Goal: Transaction & Acquisition: Purchase product/service

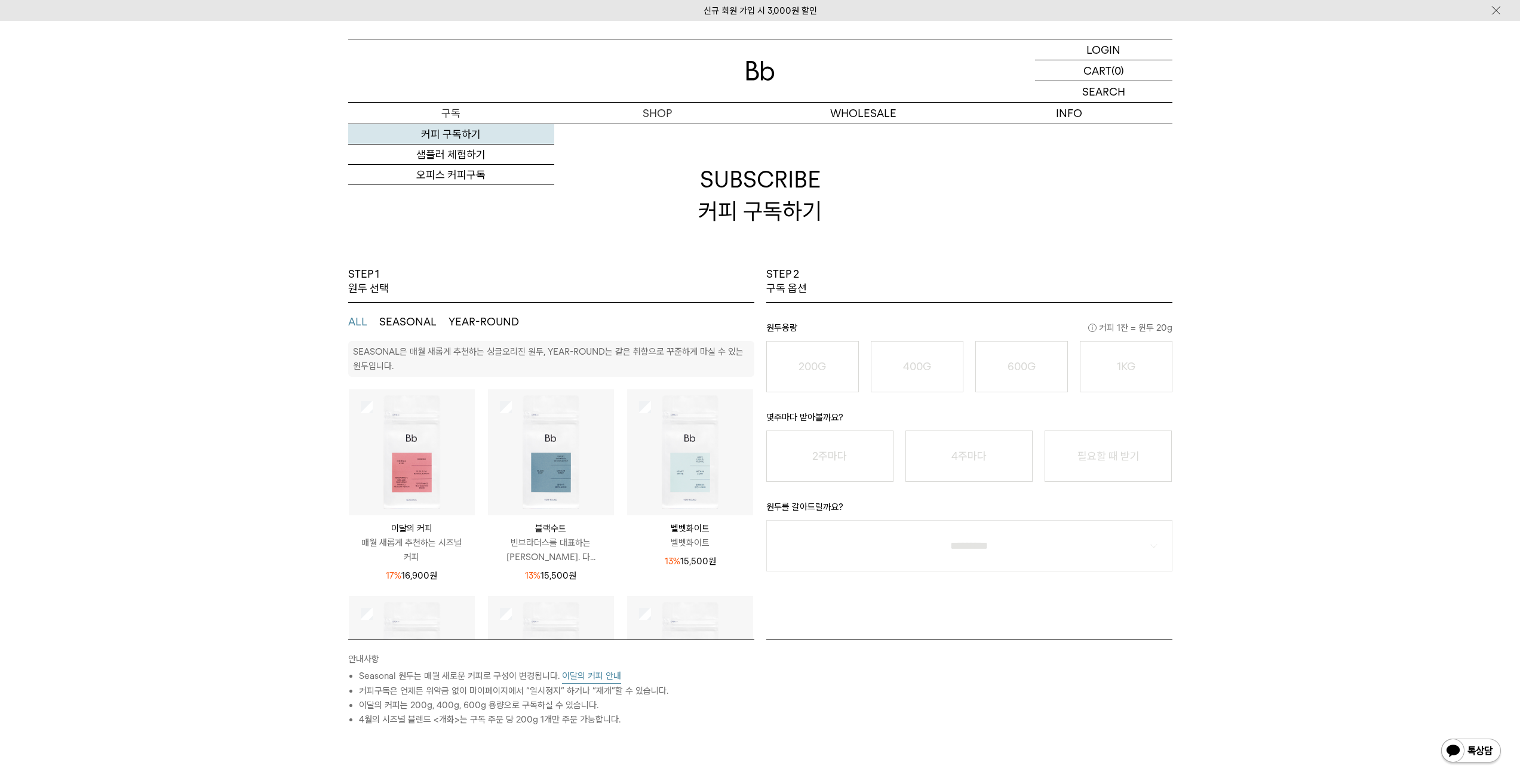
click at [468, 127] on link "커피 구독하기" at bounding box center [451, 134] width 206 height 20
click at [1067, 112] on p "정보" at bounding box center [1069, 113] width 206 height 21
click at [754, 62] on img at bounding box center [760, 70] width 29 height 20
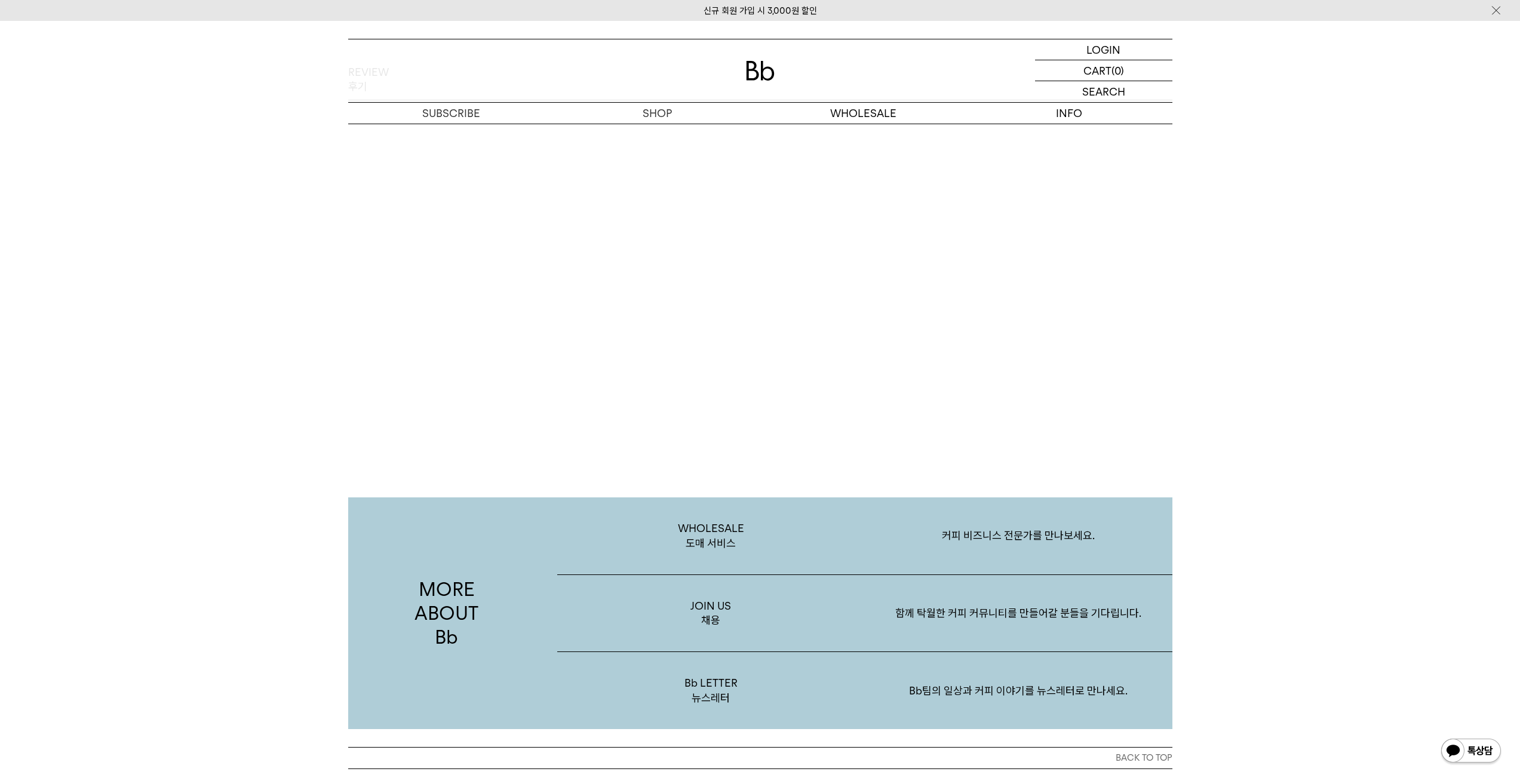
scroll to position [2313, 0]
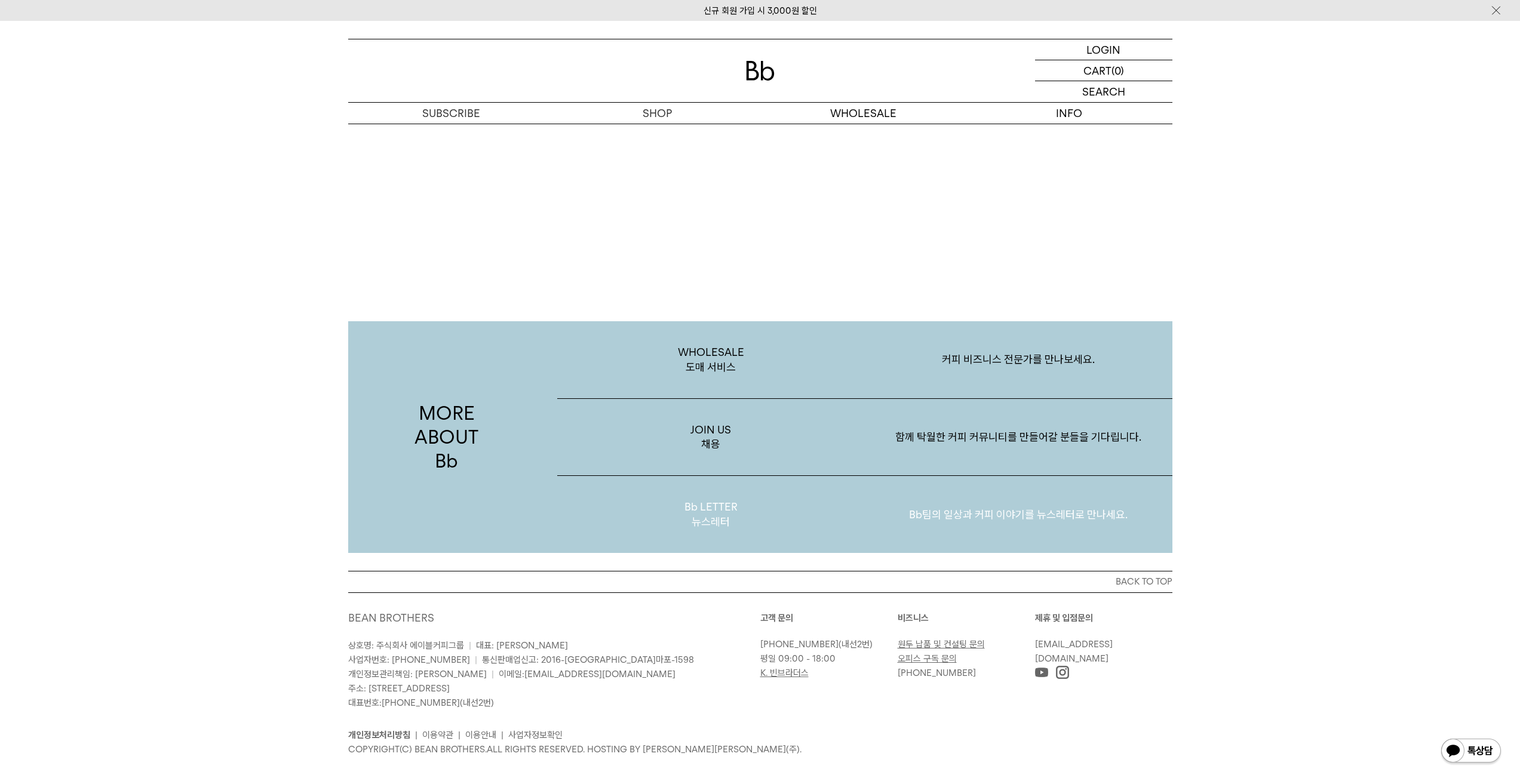
click at [715, 501] on p "Bb LETTER 뉴스레터" at bounding box center [711, 514] width 308 height 77
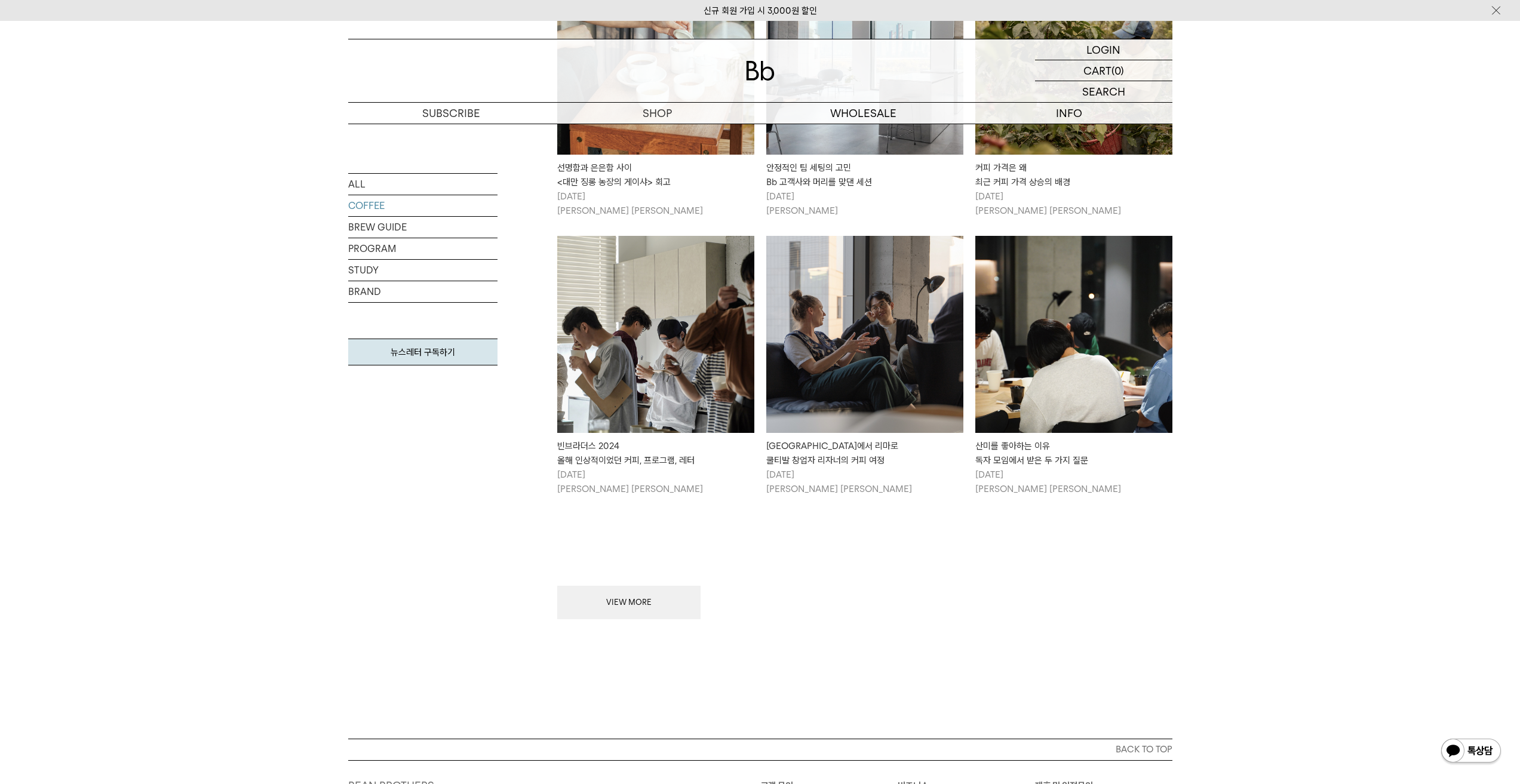
scroll to position [1388, 0]
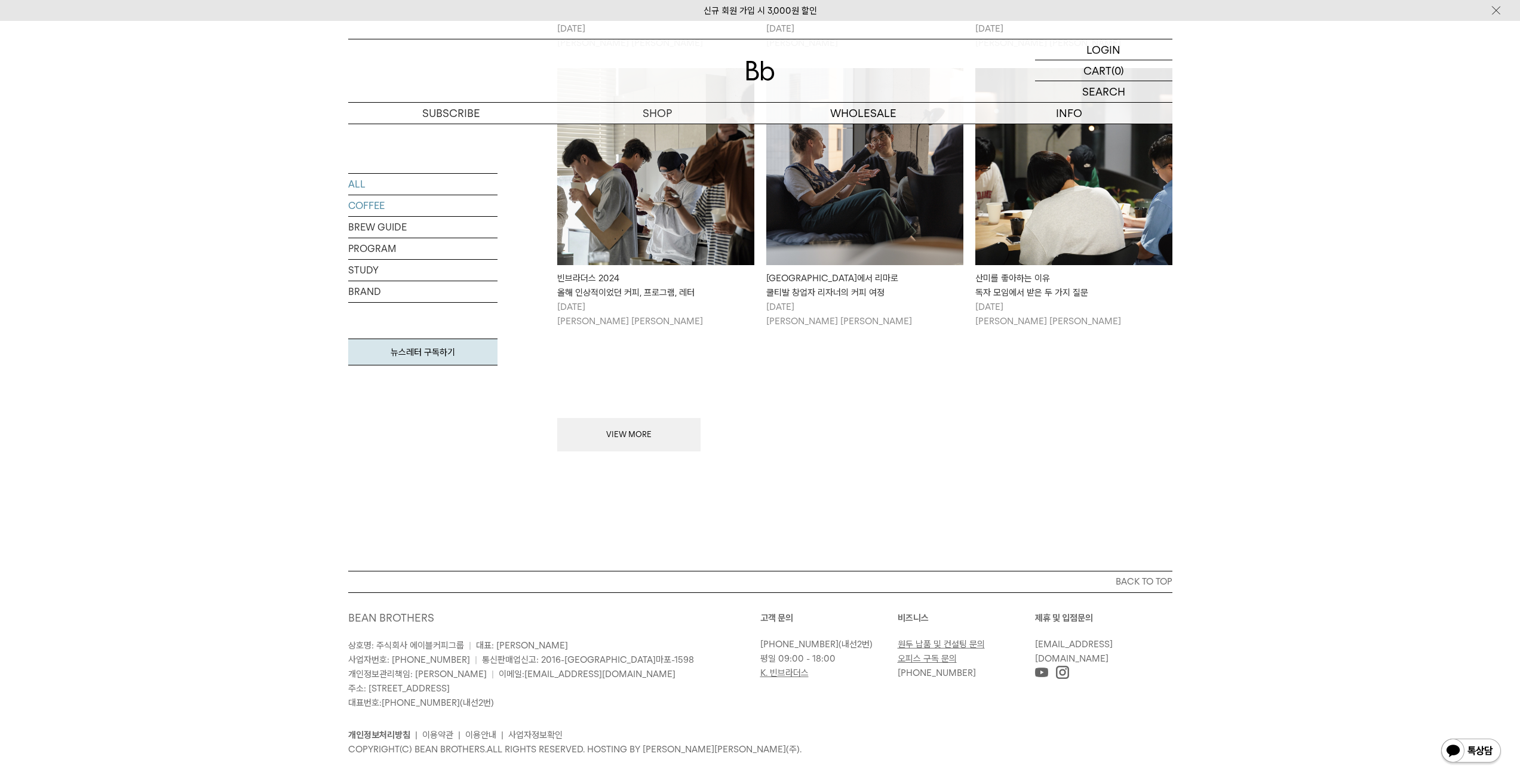
click at [353, 187] on link "ALL" at bounding box center [423, 184] width 149 height 21
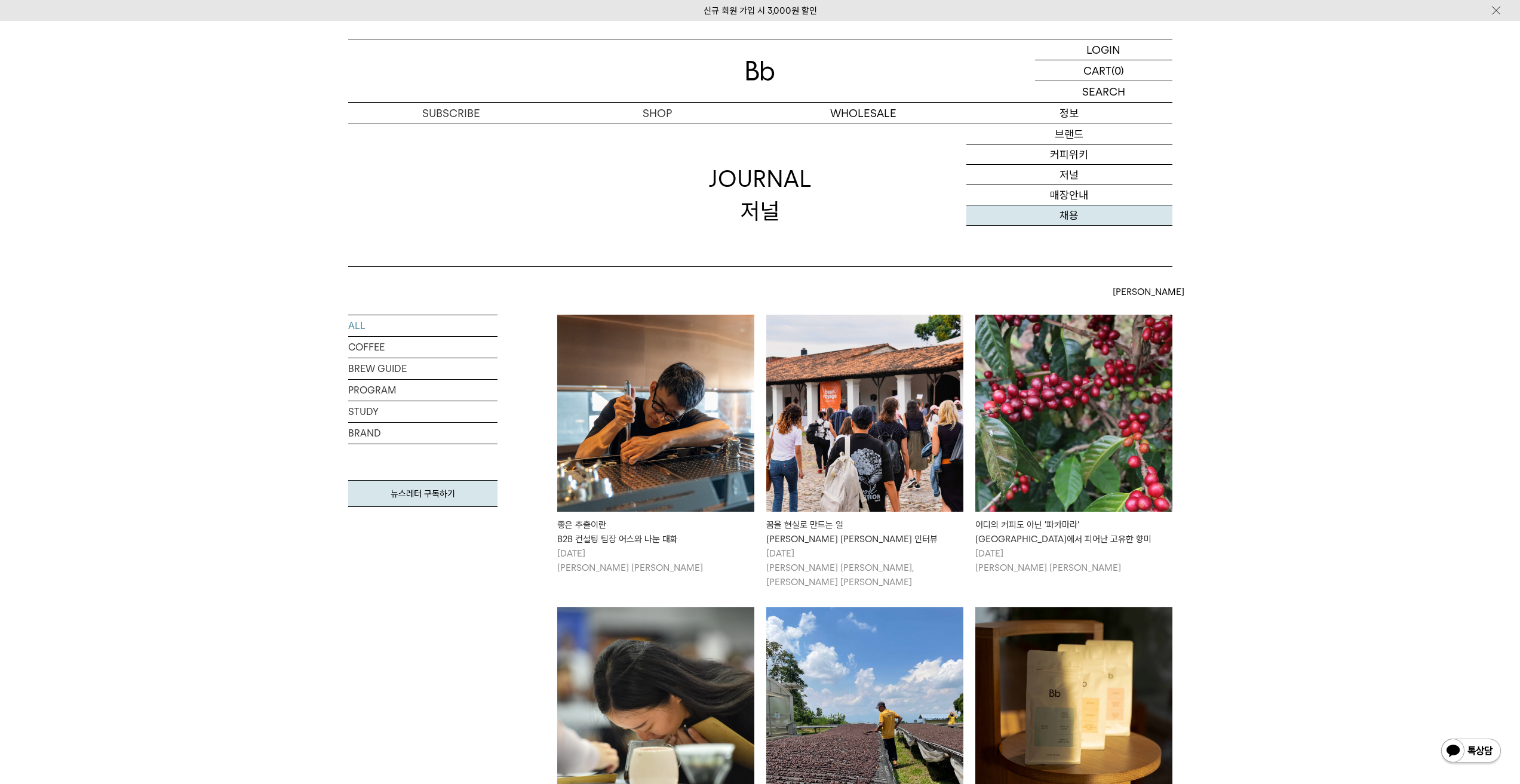
click at [1073, 217] on link "채용" at bounding box center [1069, 215] width 206 height 20
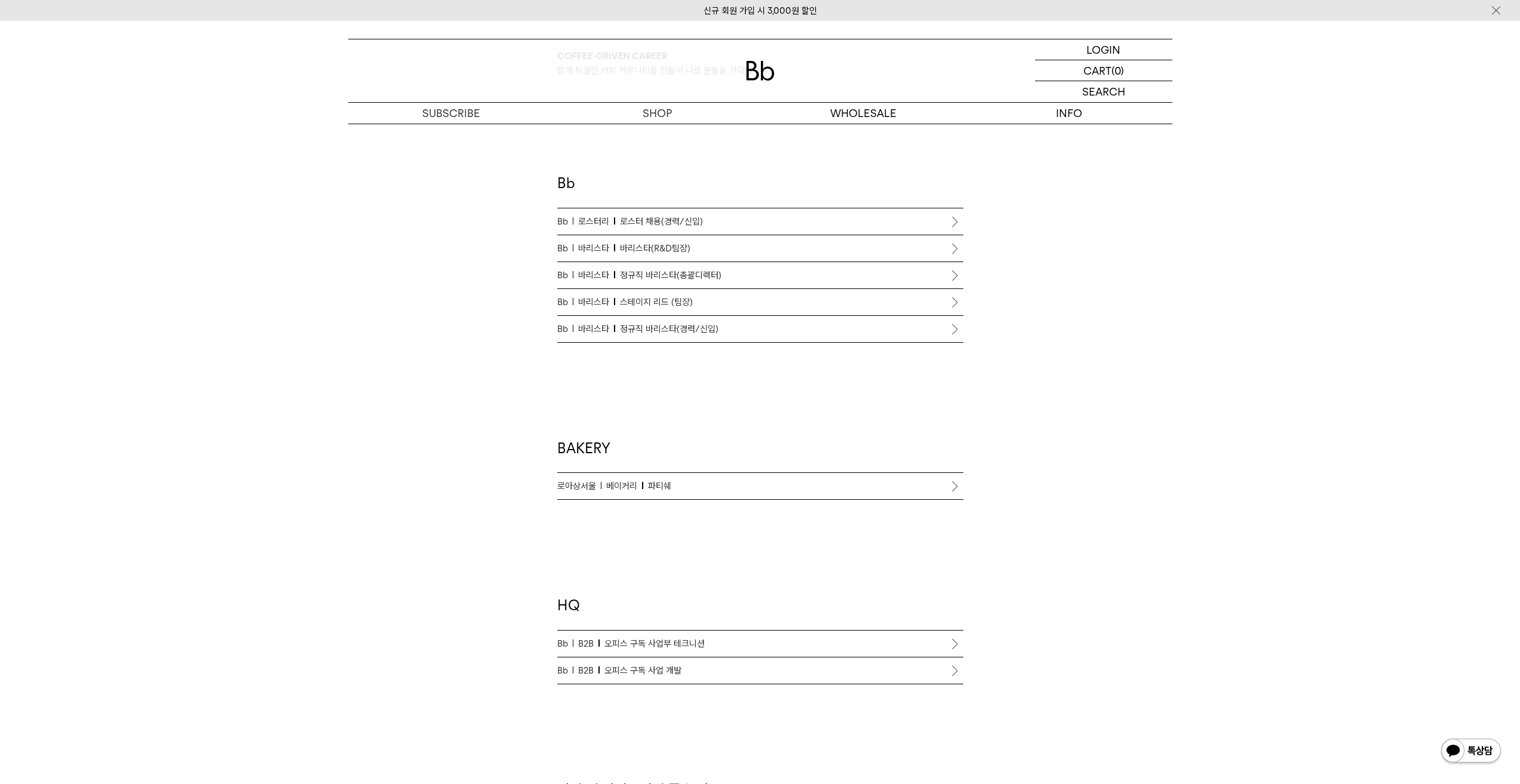
scroll to position [776, 0]
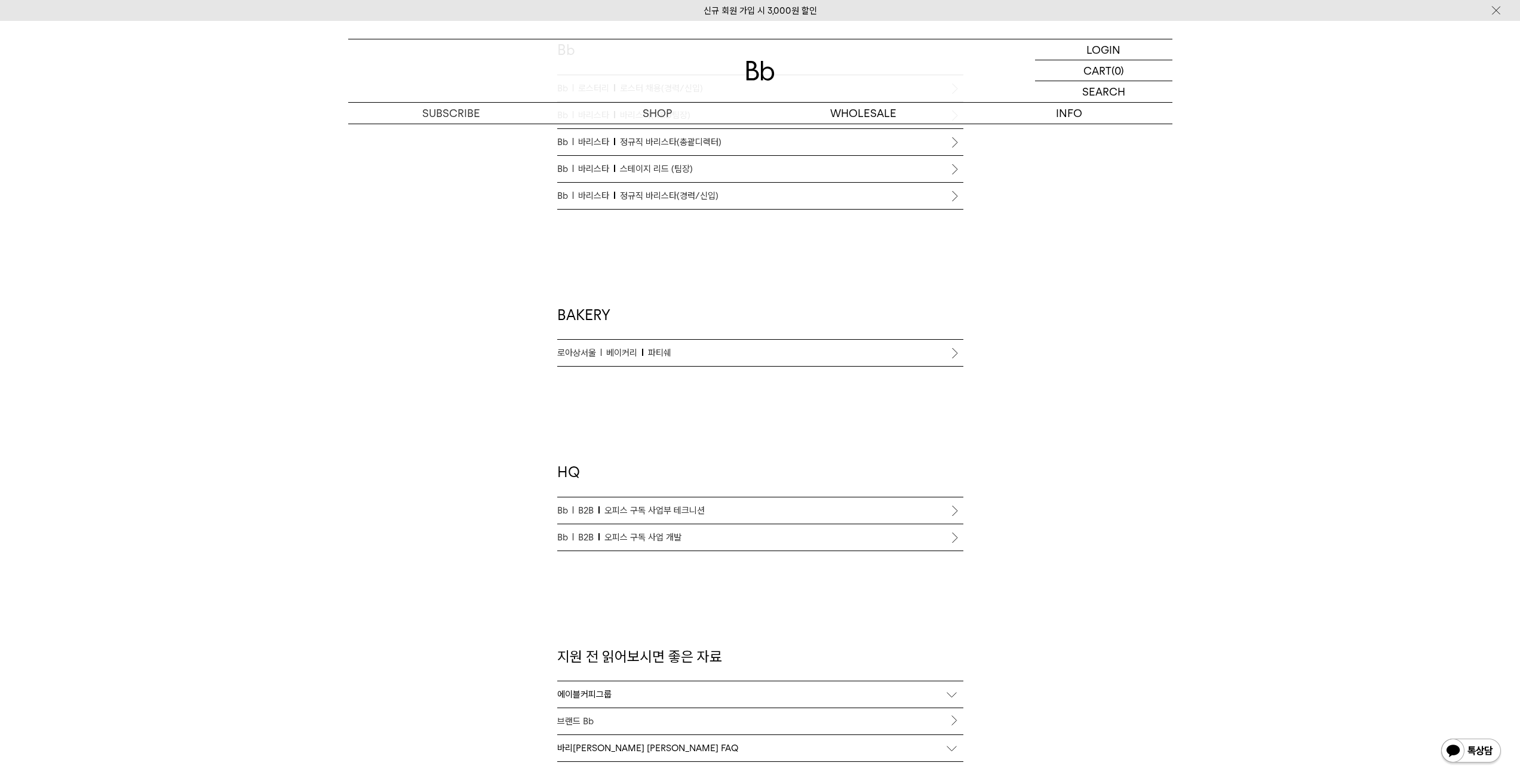
click at [1151, 524] on div "Coffee-driven career 함께 탁월한 커피 커뮤니티를 만들어 나갈 분들을 기다립니다. Bb Bb 로스터리 로스터 채용(경력/신입)…" at bounding box center [760, 126] width 836 height 1271
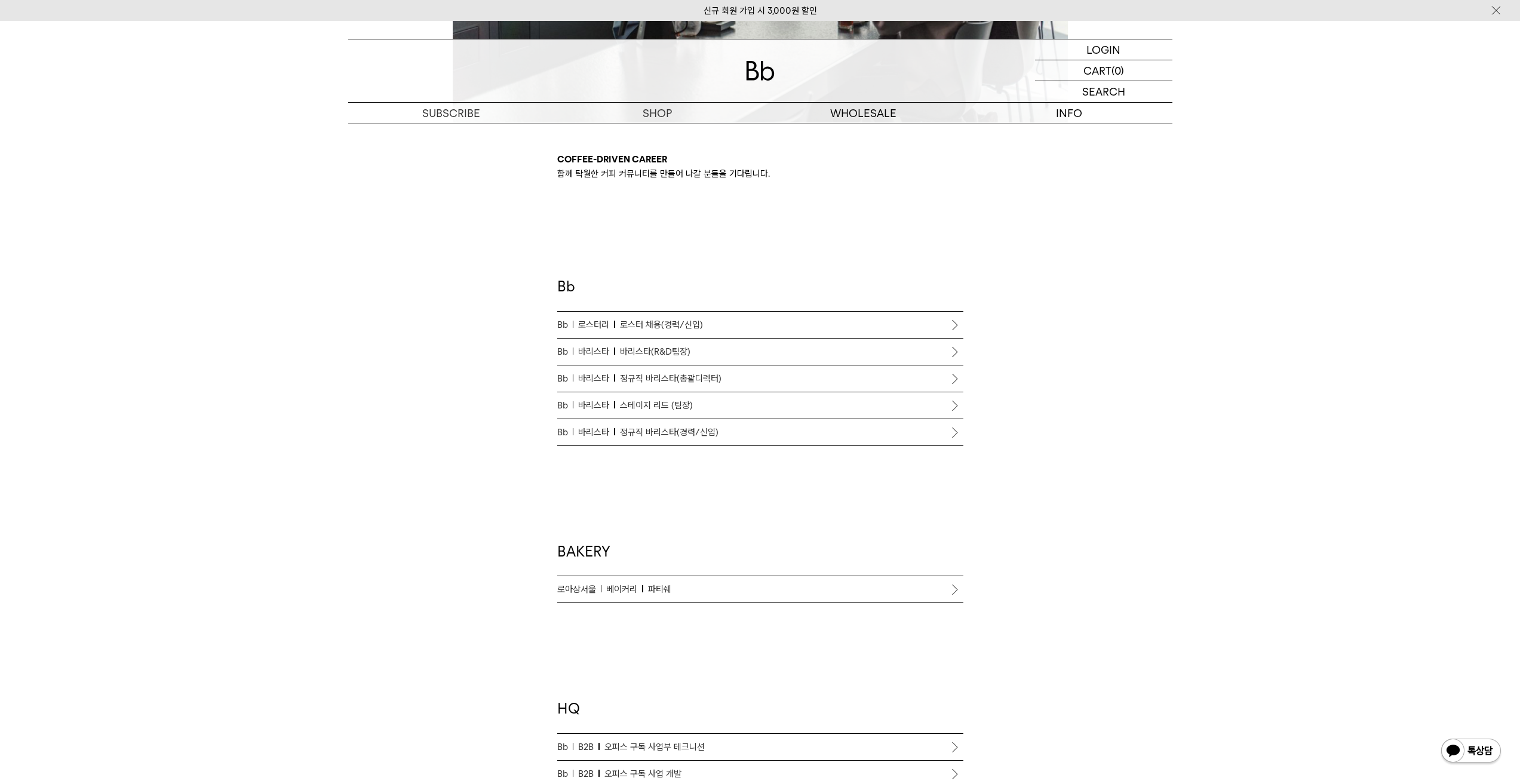
scroll to position [478, 0]
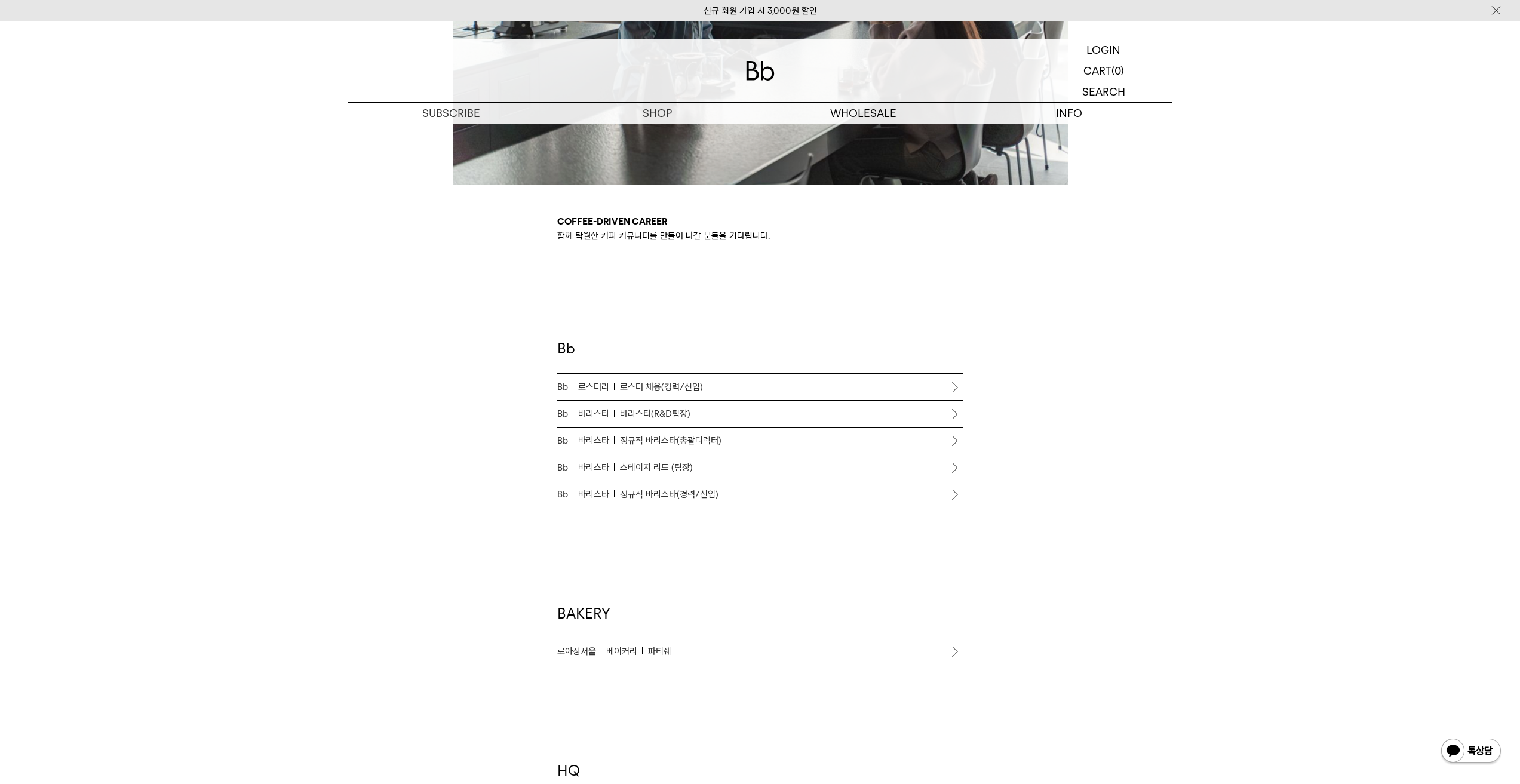
click at [676, 380] on span "로스터 채용(경력/신입)" at bounding box center [661, 386] width 83 height 14
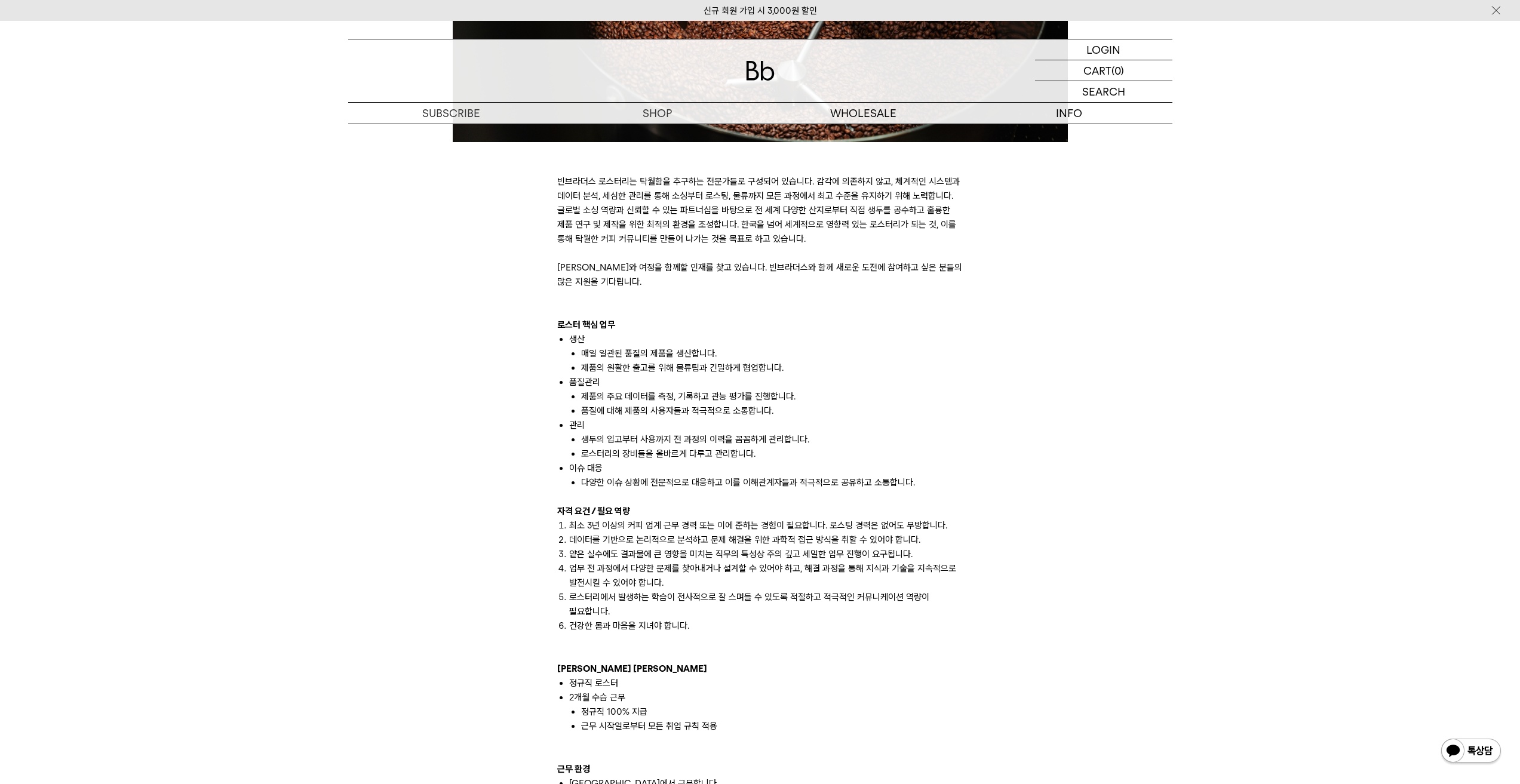
scroll to position [537, 0]
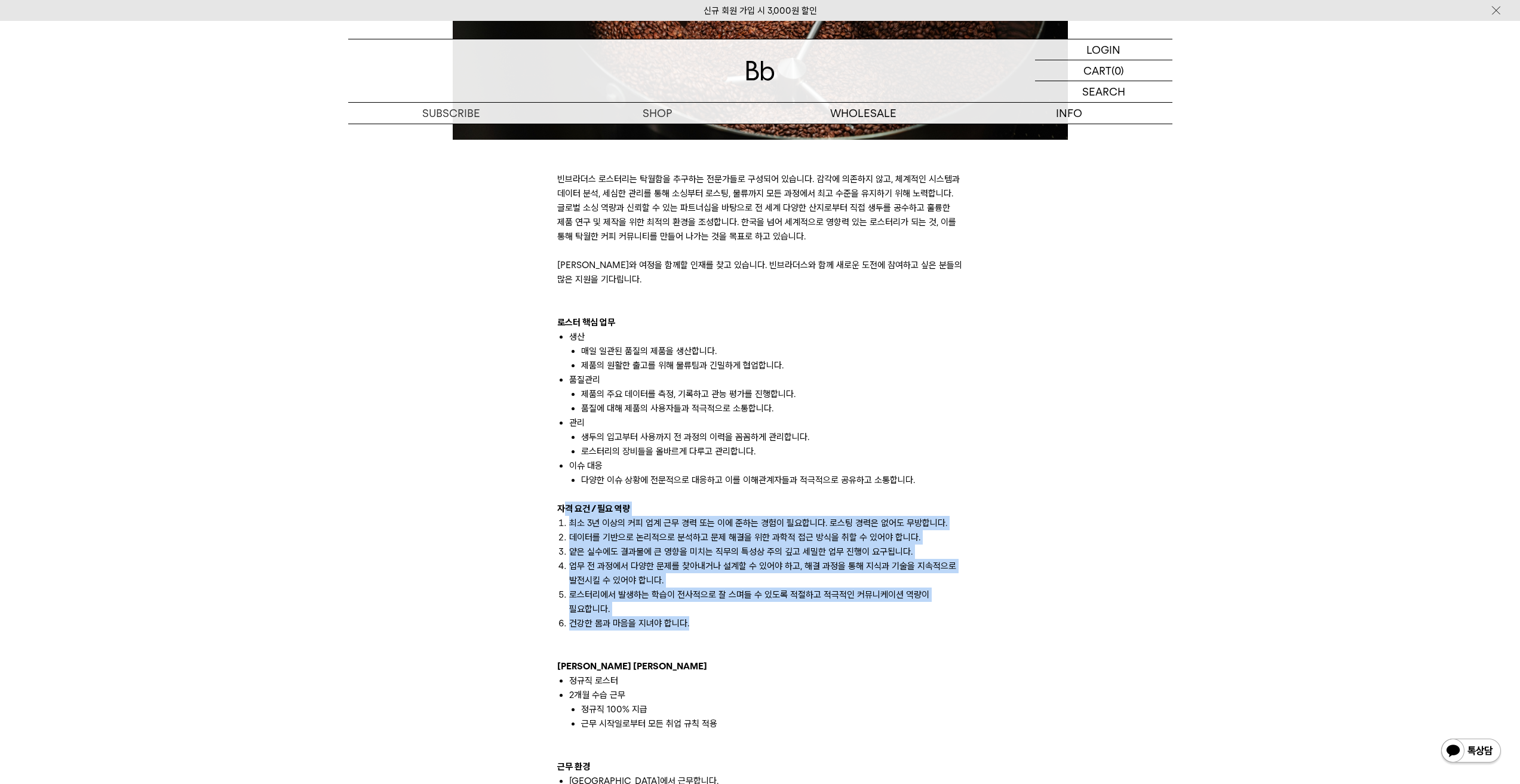
drag, startPoint x: 706, startPoint y: 629, endPoint x: 562, endPoint y: 503, distance: 191.3
click at [562, 503] on div "빈브라더스 로스터리는 탁월함을 추구하는 전문가들로 구성되어 있습니다. 감각에 의존하지 않고, 체계적인 시스템과 데이터 분석, 세심한 관리를 통…" at bounding box center [760, 666] width 406 height 1017
click at [562, 503] on b "자격 요건 / 필요 역량" at bounding box center [593, 509] width 73 height 11
drag, startPoint x: 570, startPoint y: 510, endPoint x: 800, endPoint y: 636, distance: 262.3
click at [800, 636] on div "빈브라더스 로스터리는 탁월함을 추구하는 전문가들로 구성되어 있습니다. 감각에 의존하지 않고, 체계적인 시스템과 데이터 분석, 세심한 관리를 통…" at bounding box center [760, 666] width 406 height 1017
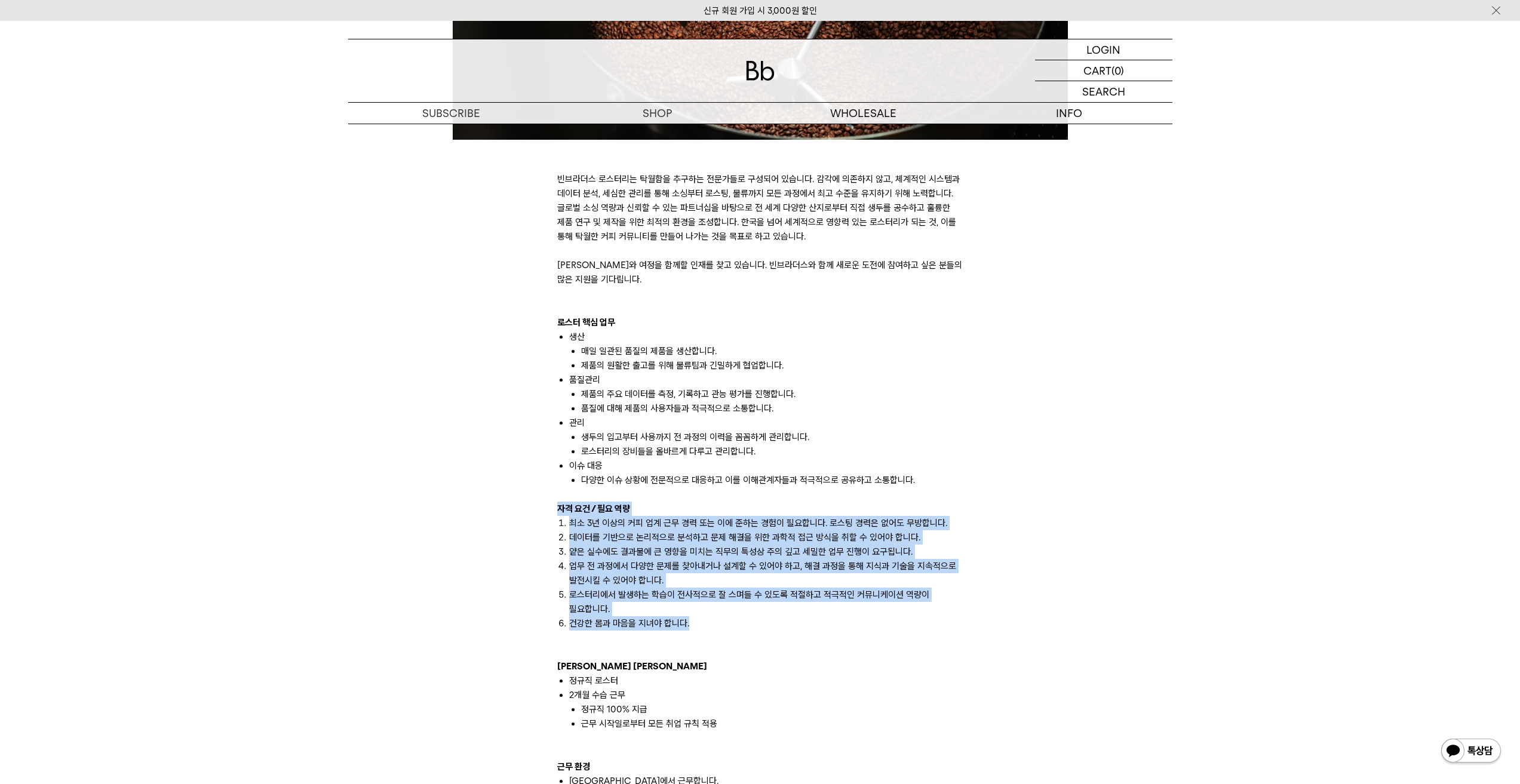
click at [801, 636] on p at bounding box center [760, 637] width 406 height 14
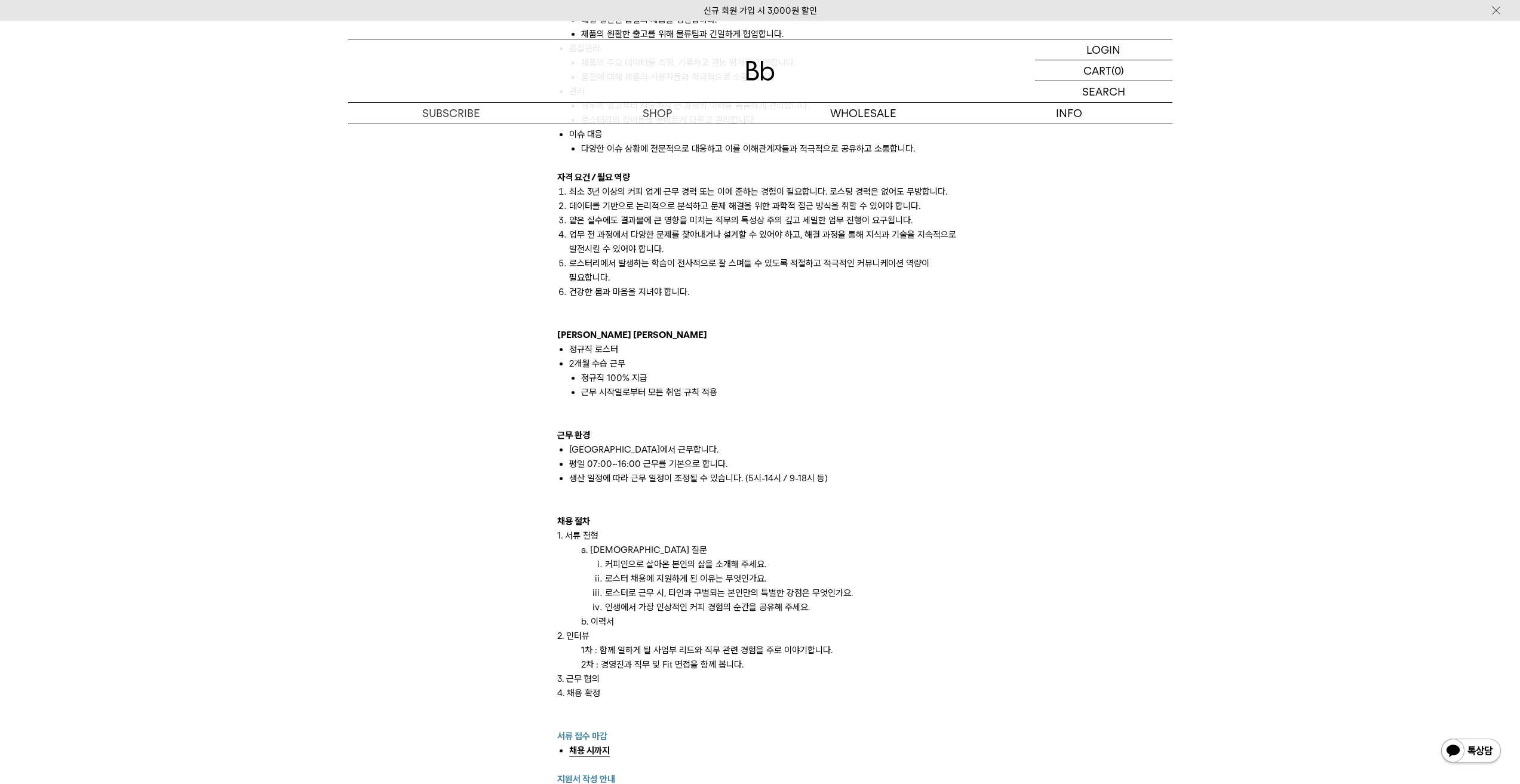
scroll to position [895, 0]
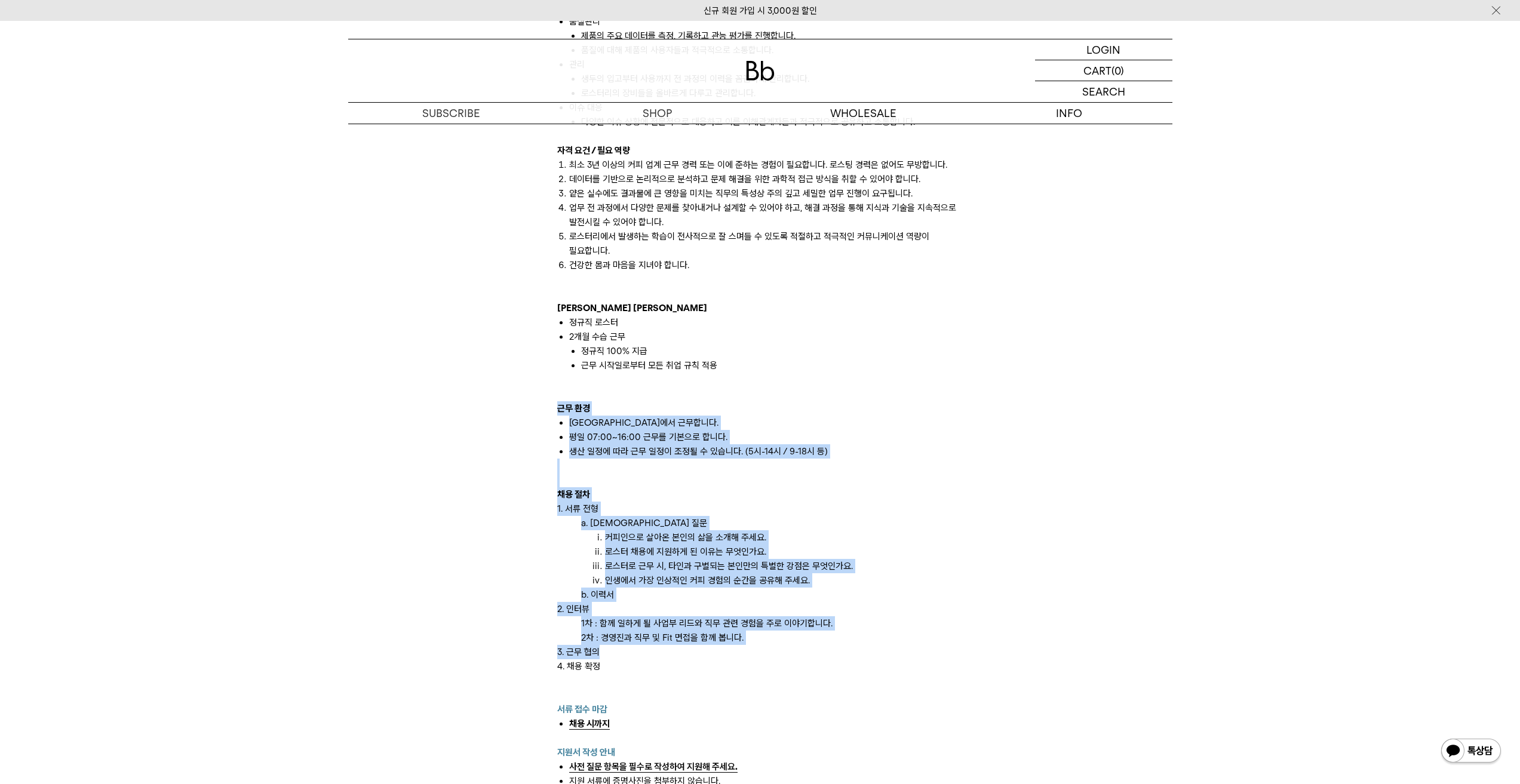
drag, startPoint x: 780, startPoint y: 653, endPoint x: 546, endPoint y: 411, distance: 336.6
click at [546, 411] on div "빈브라더스 로스터리는 탁월함을 추구하는 전문가들로 구성되어 있습니다. 감각에 의존하지 않고, 체계적인 시스템과 데이터 분석, 세심한 관리를 통…" at bounding box center [760, 172] width 836 height 1601
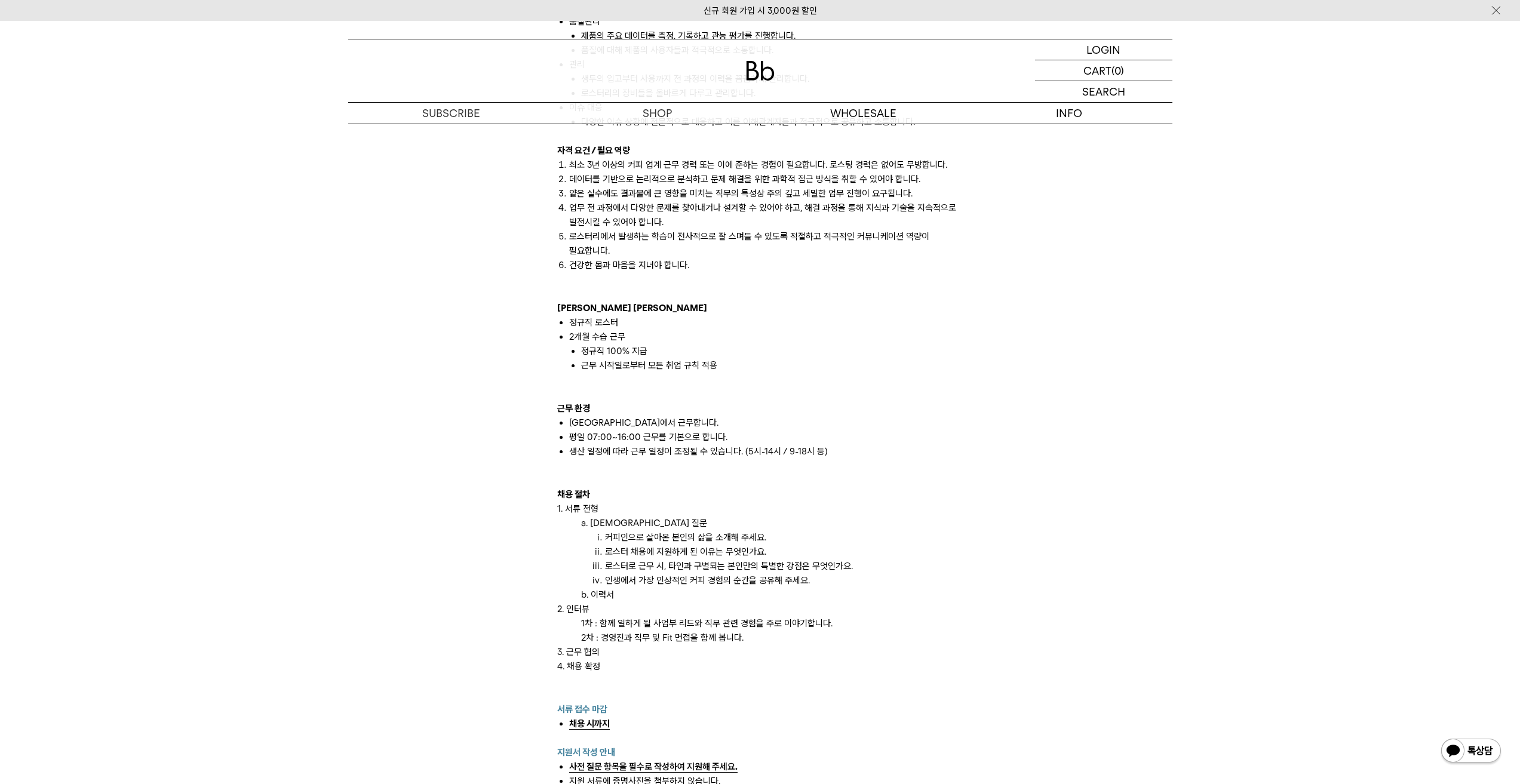
drag, startPoint x: 849, startPoint y: 640, endPoint x: 584, endPoint y: 385, distance: 367.8
click at [584, 385] on div "빈브라더스 로스터리는 탁월함을 추구하는 전문가들로 구성되어 있습니다. 감각에 의존하지 않고, 체계적인 시스템과 데이터 분석, 세심한 관리를 통…" at bounding box center [760, 307] width 406 height 1017
drag, startPoint x: 584, startPoint y: 385, endPoint x: 580, endPoint y: 390, distance: 6.4
click at [584, 386] on p at bounding box center [760, 379] width 406 height 14
click at [573, 392] on p at bounding box center [760, 394] width 406 height 14
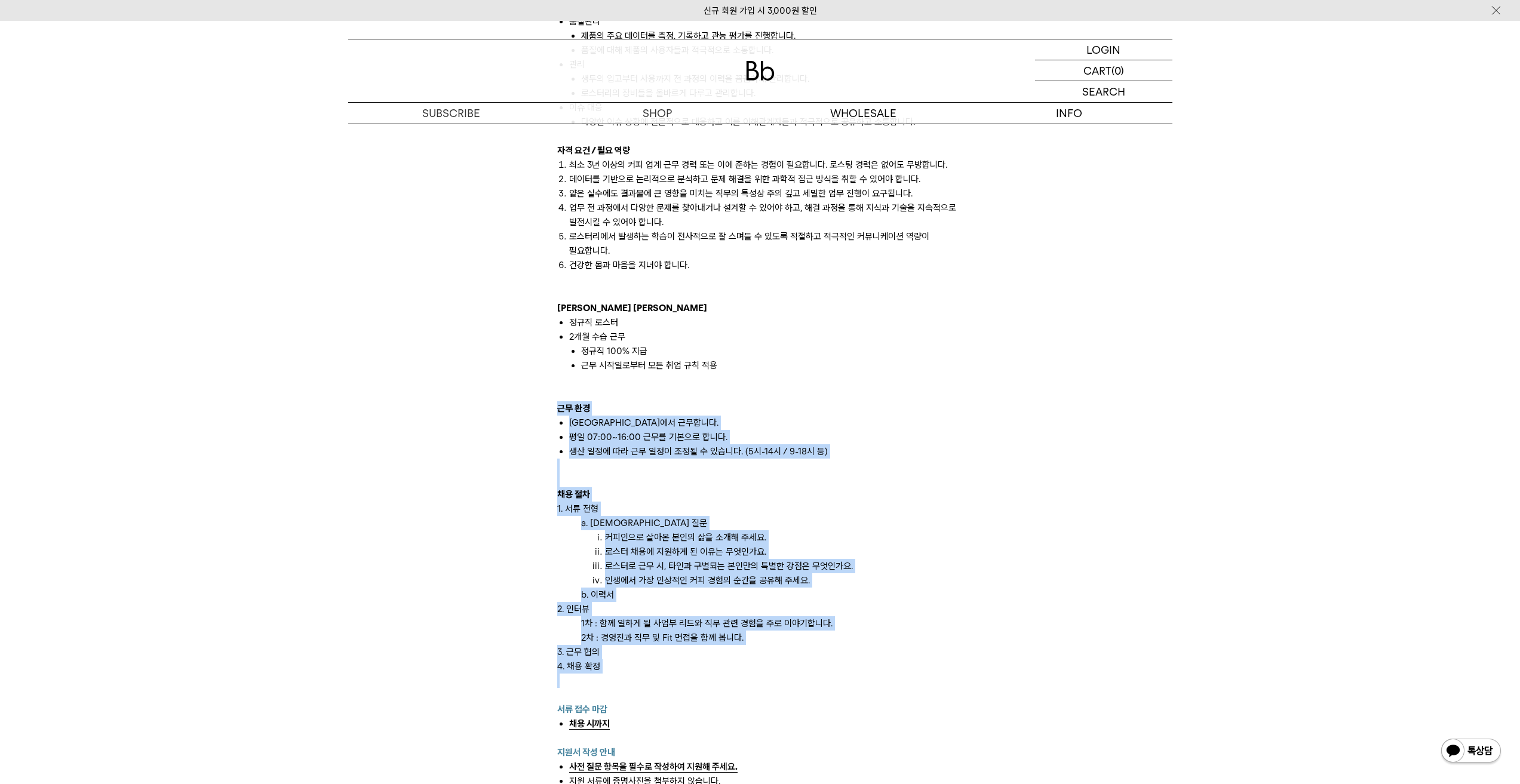
drag, startPoint x: 558, startPoint y: 408, endPoint x: 838, endPoint y: 681, distance: 391.1
click at [838, 681] on div "빈브라더스 로스터리는 탁월함을 추구하는 전문가들로 구성되어 있습니다. 감각에 의존하지 않고, 체계적인 시스템과 데이터 분석, 세심한 관리를 통…" at bounding box center [760, 307] width 406 height 1017
click at [838, 681] on p at bounding box center [760, 680] width 406 height 14
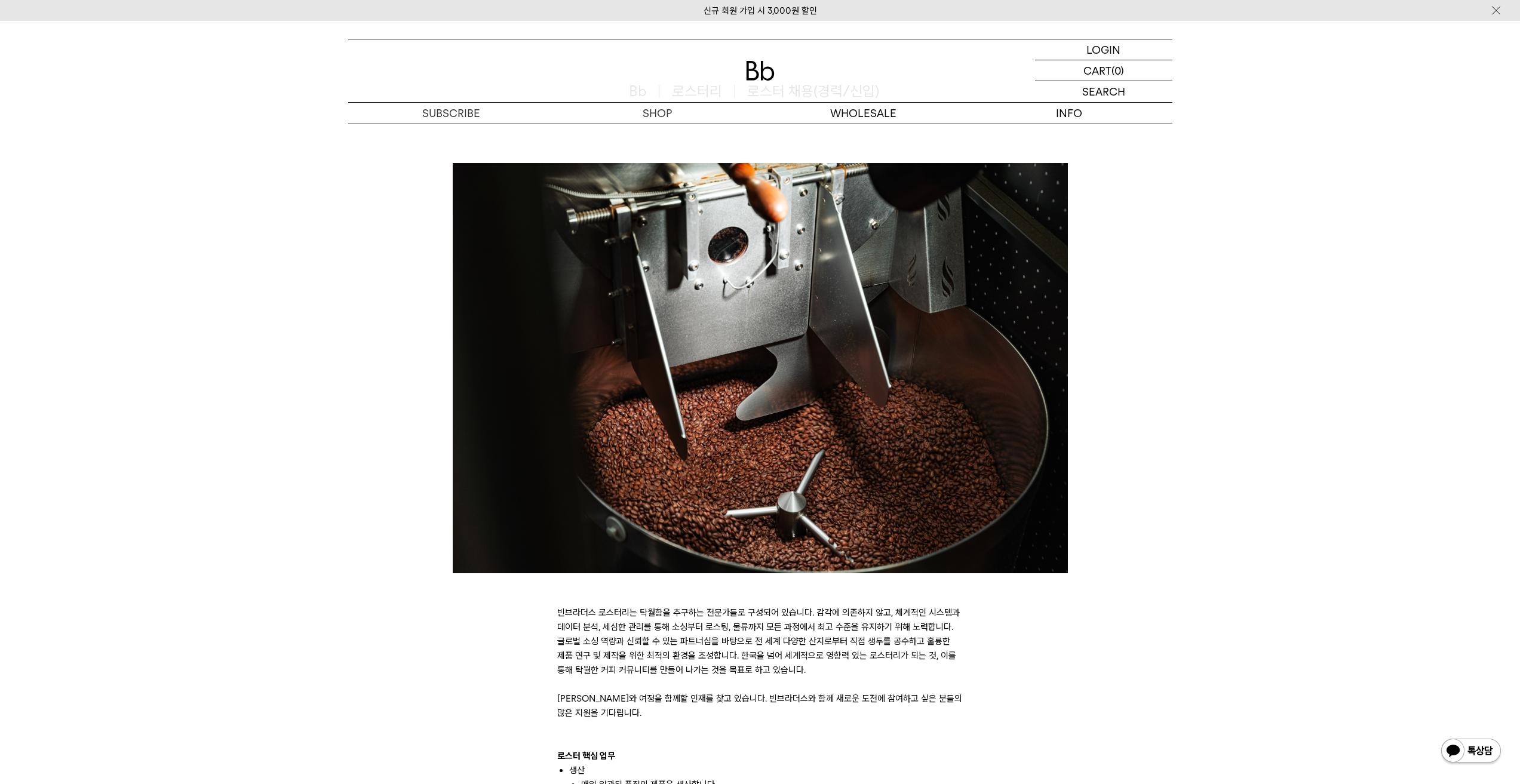
scroll to position [0, 0]
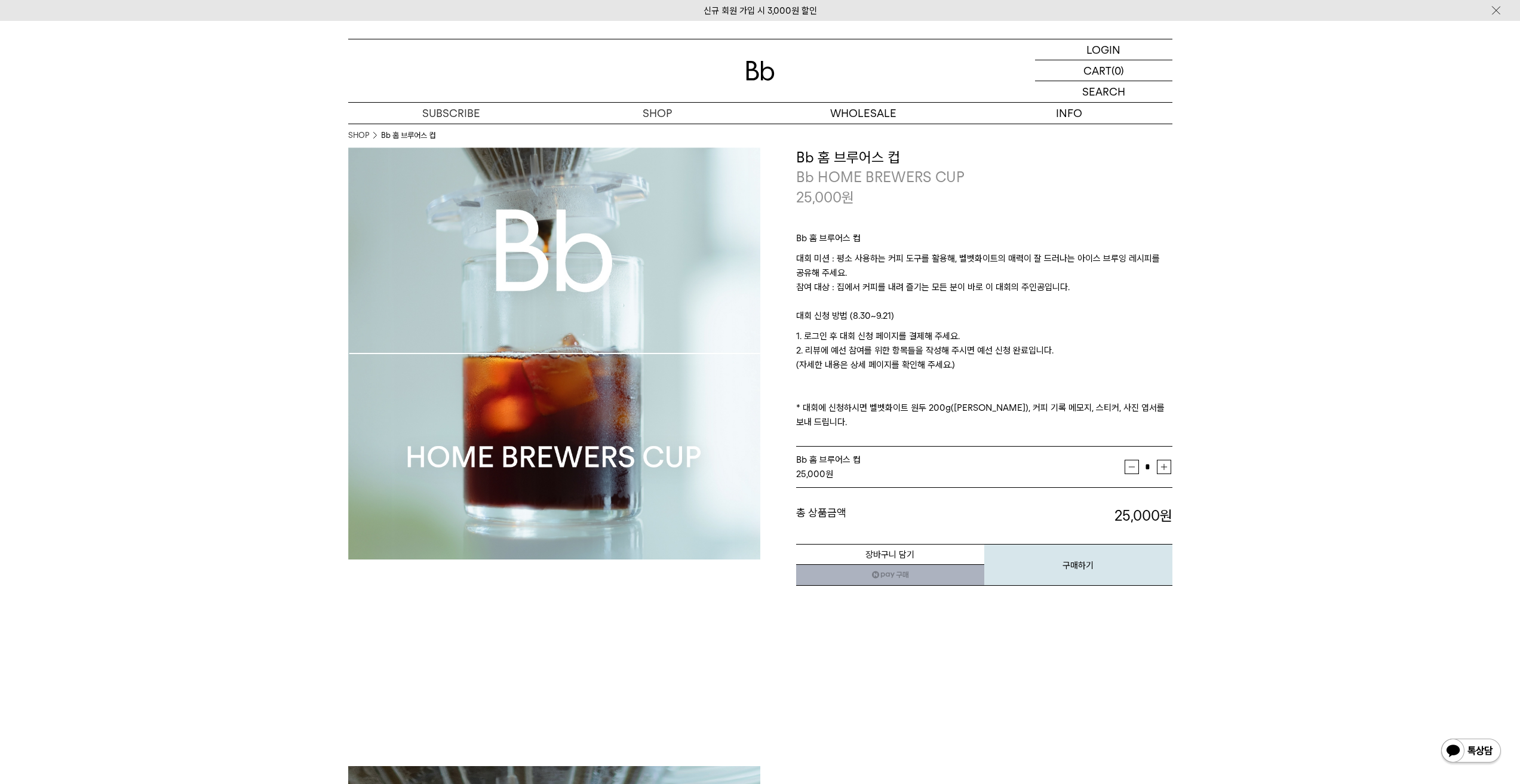
click at [1172, 454] on td "* 증가 감소" at bounding box center [1149, 467] width 48 height 30
click at [1163, 460] on button "증가" at bounding box center [1163, 467] width 14 height 14
click at [1138, 458] on span "* 증가 감소" at bounding box center [1148, 467] width 47 height 18
click at [1132, 460] on button "감소" at bounding box center [1132, 467] width 14 height 14
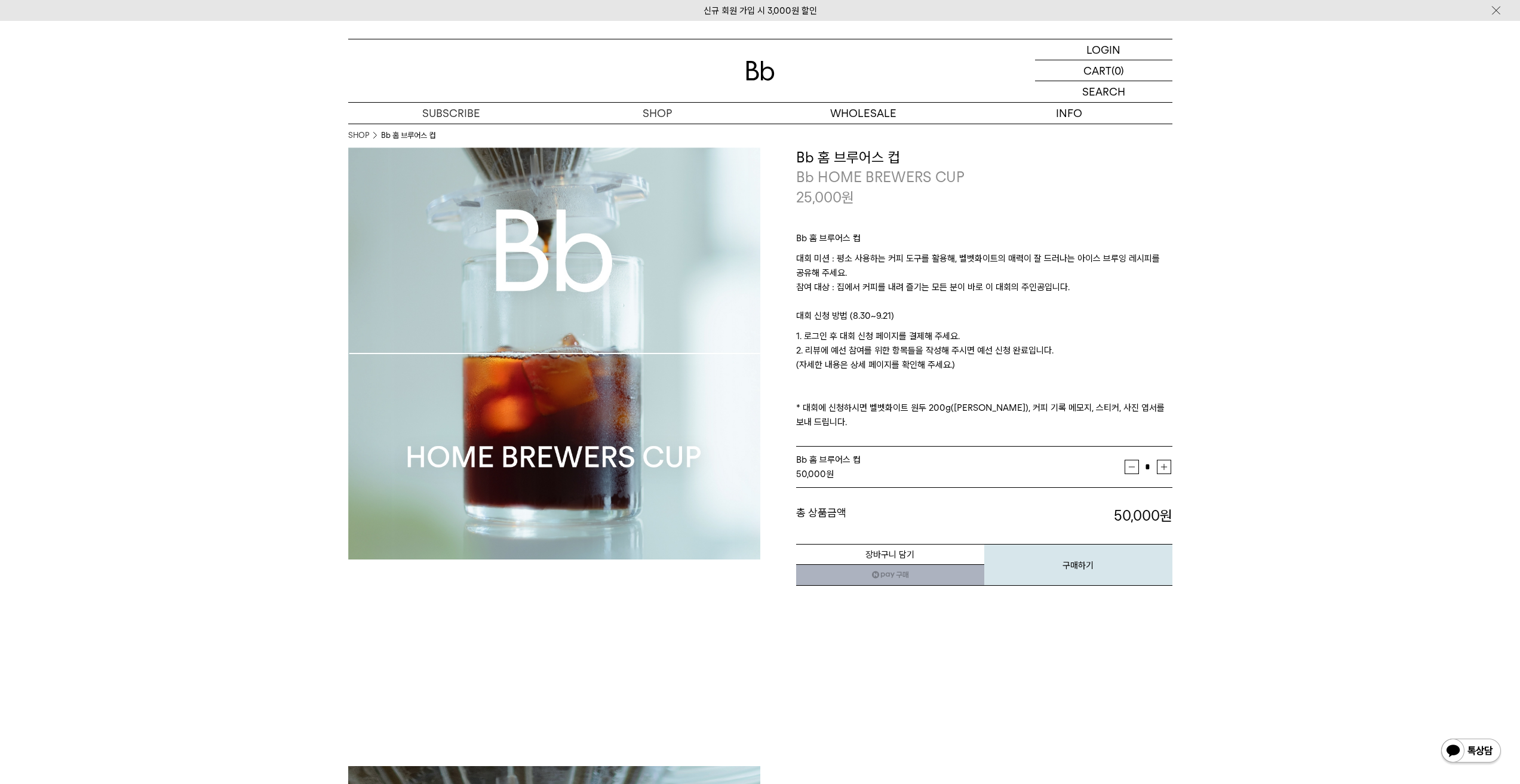
type input "*"
